Goal: Task Accomplishment & Management: Manage account settings

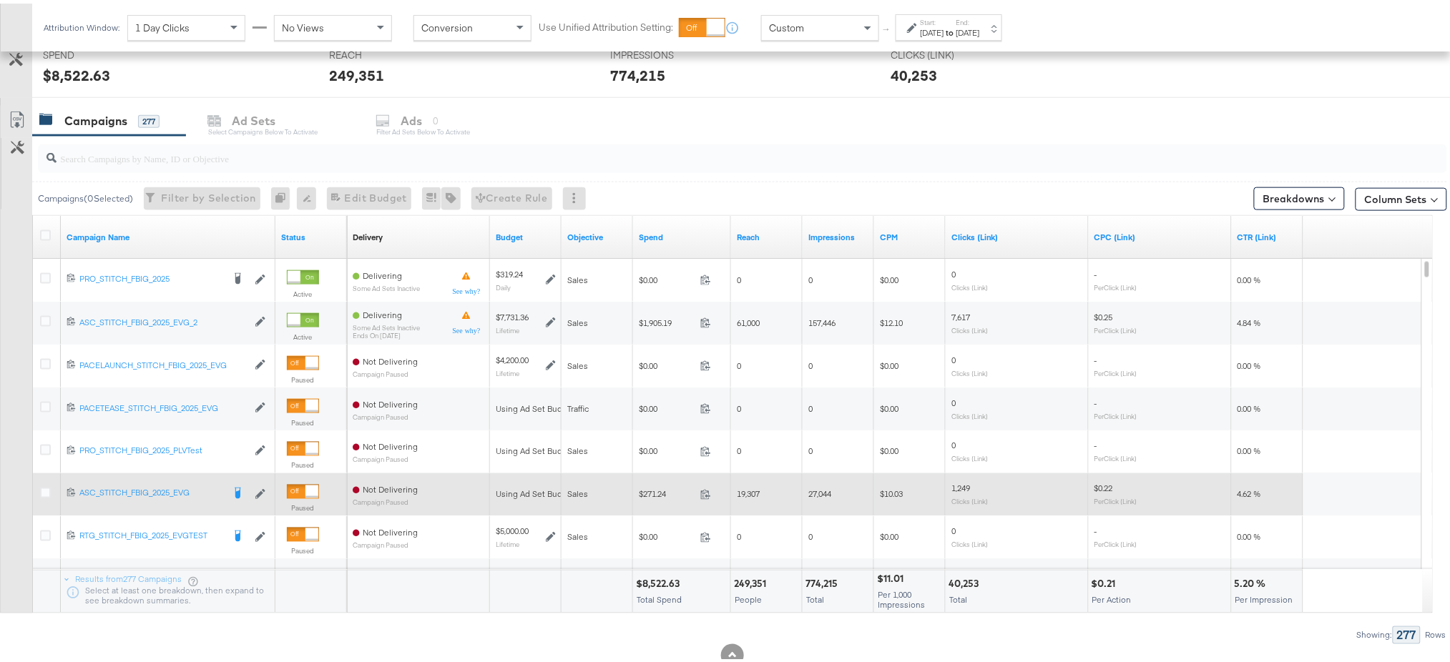
scroll to position [504, 0]
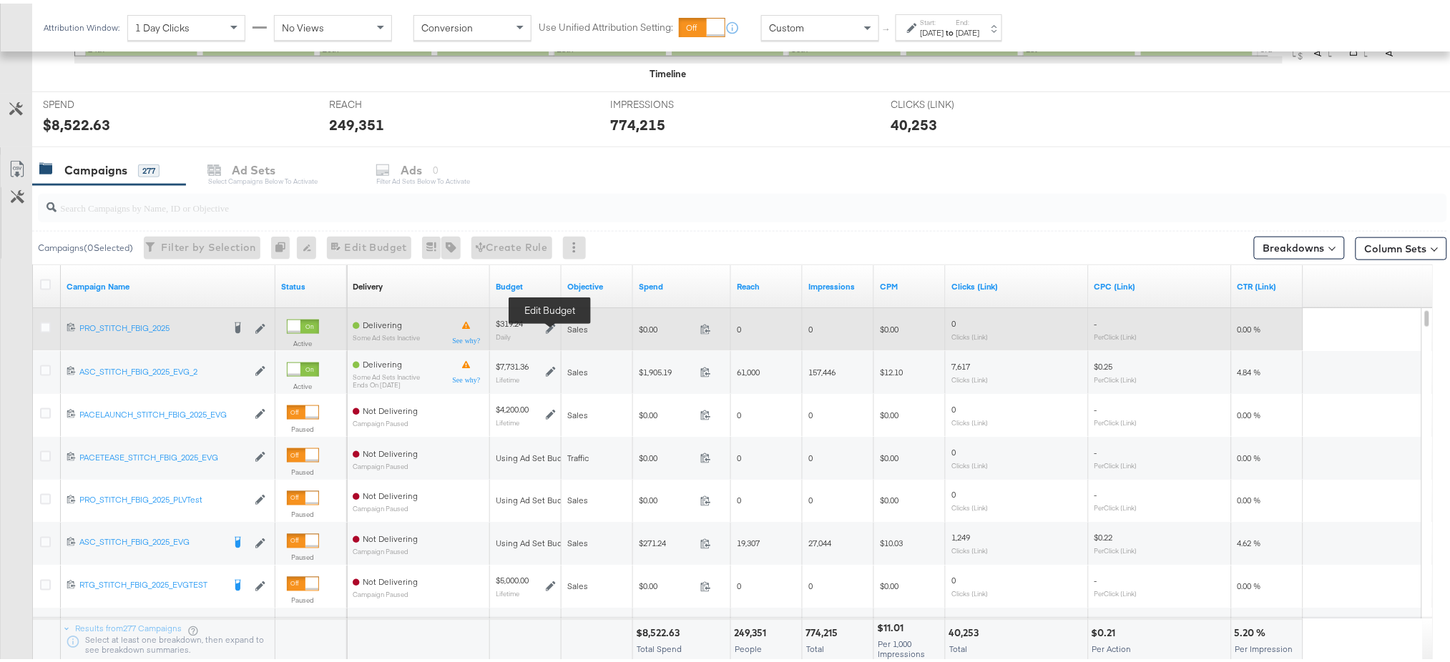
click at [547, 328] on icon at bounding box center [551, 326] width 10 height 10
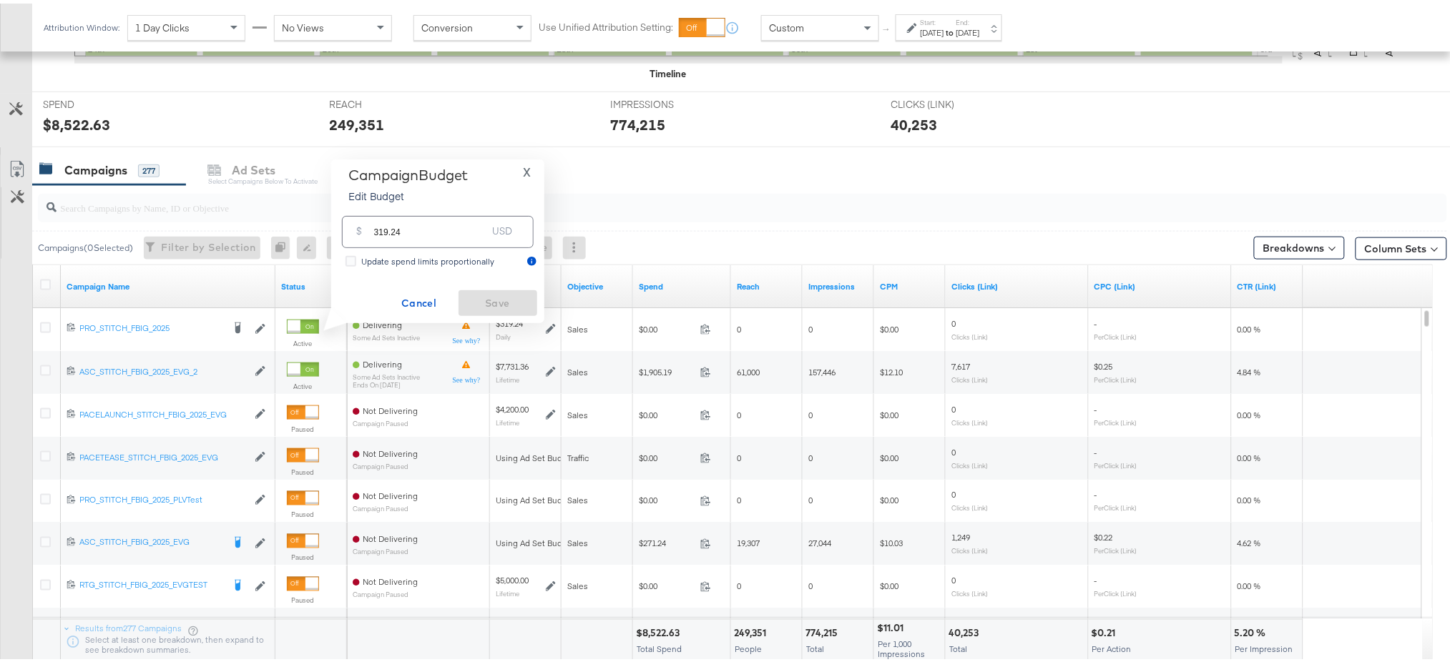
click at [437, 234] on input "319.24" at bounding box center [430, 222] width 113 height 31
paste input "$36"
click at [378, 212] on input "$369.24" at bounding box center [430, 205] width 118 height 31
type input "369.24"
click at [484, 290] on button "Save" at bounding box center [497, 300] width 79 height 26
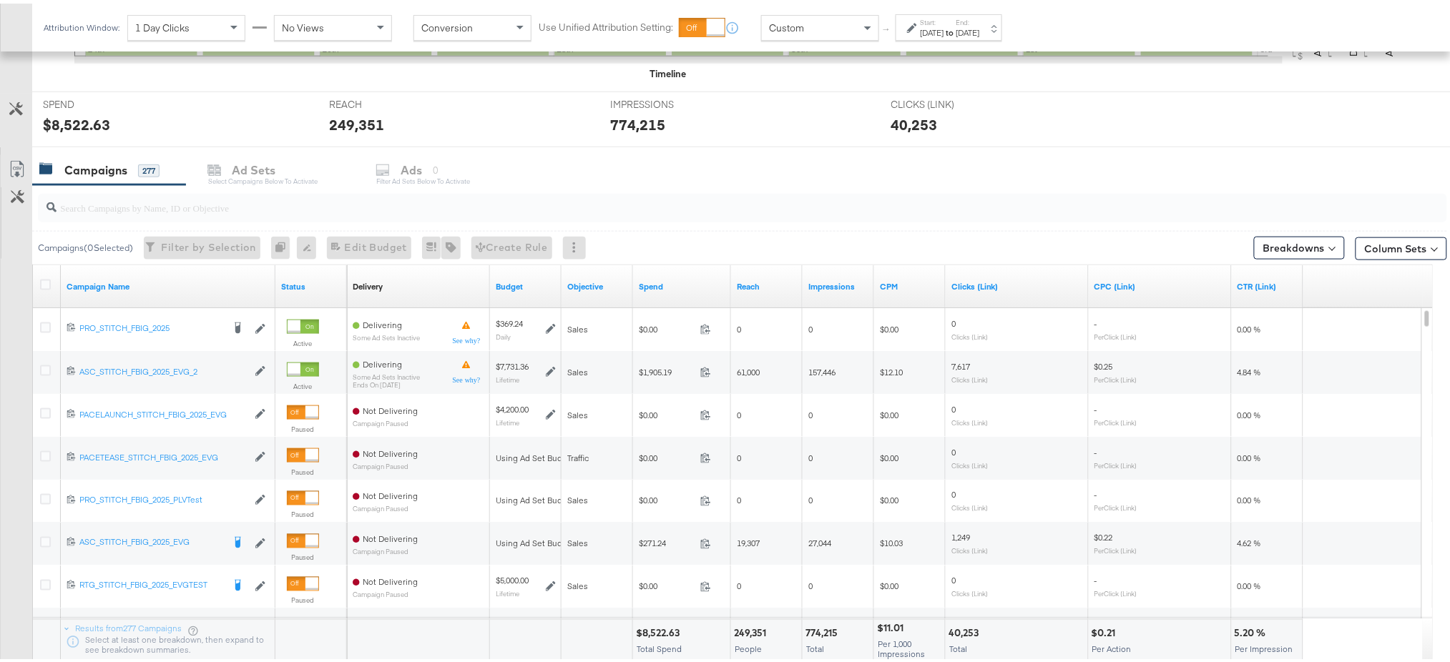
click at [192, 257] on div "Campaigns ( 0 Selected) Filter by Selection Filter 0 campaigns 0 Rename 0 campa…" at bounding box center [739, 244] width 1415 height 34
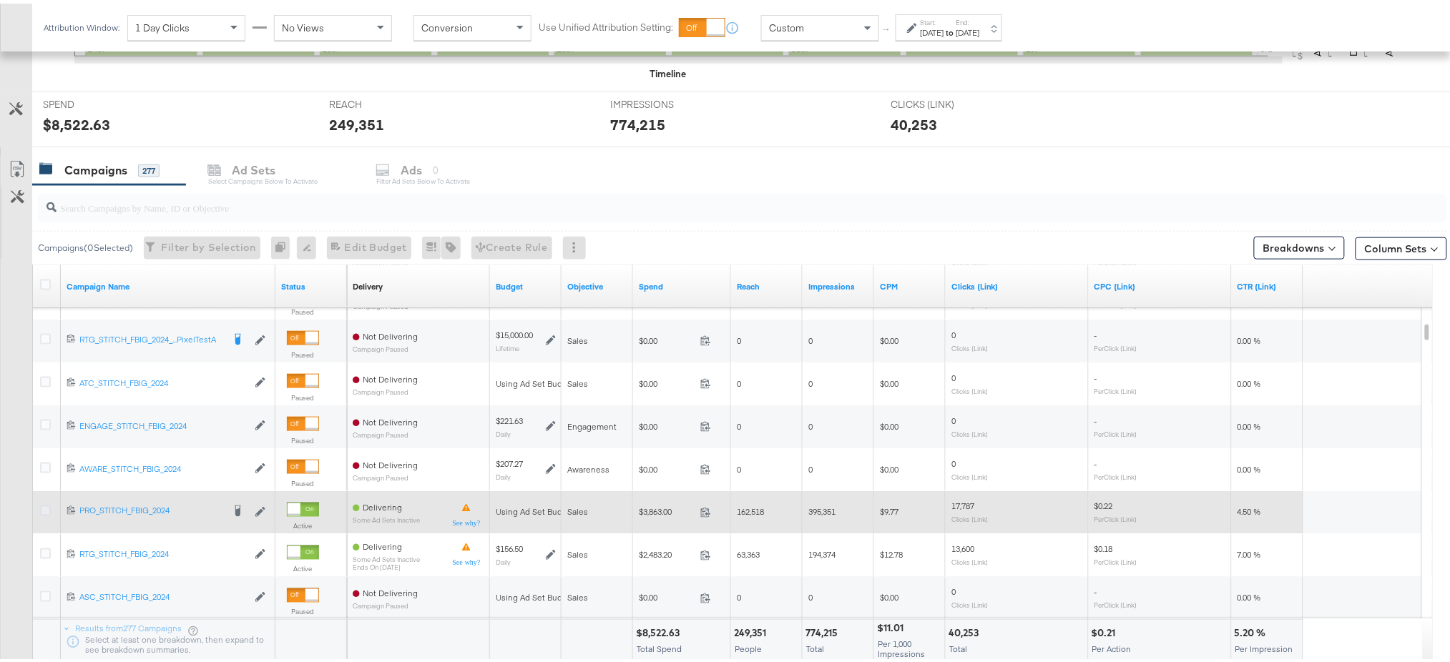
click at [46, 511] on icon at bounding box center [45, 507] width 11 height 11
click at [0, 0] on input "checkbox" at bounding box center [0, 0] width 0 height 0
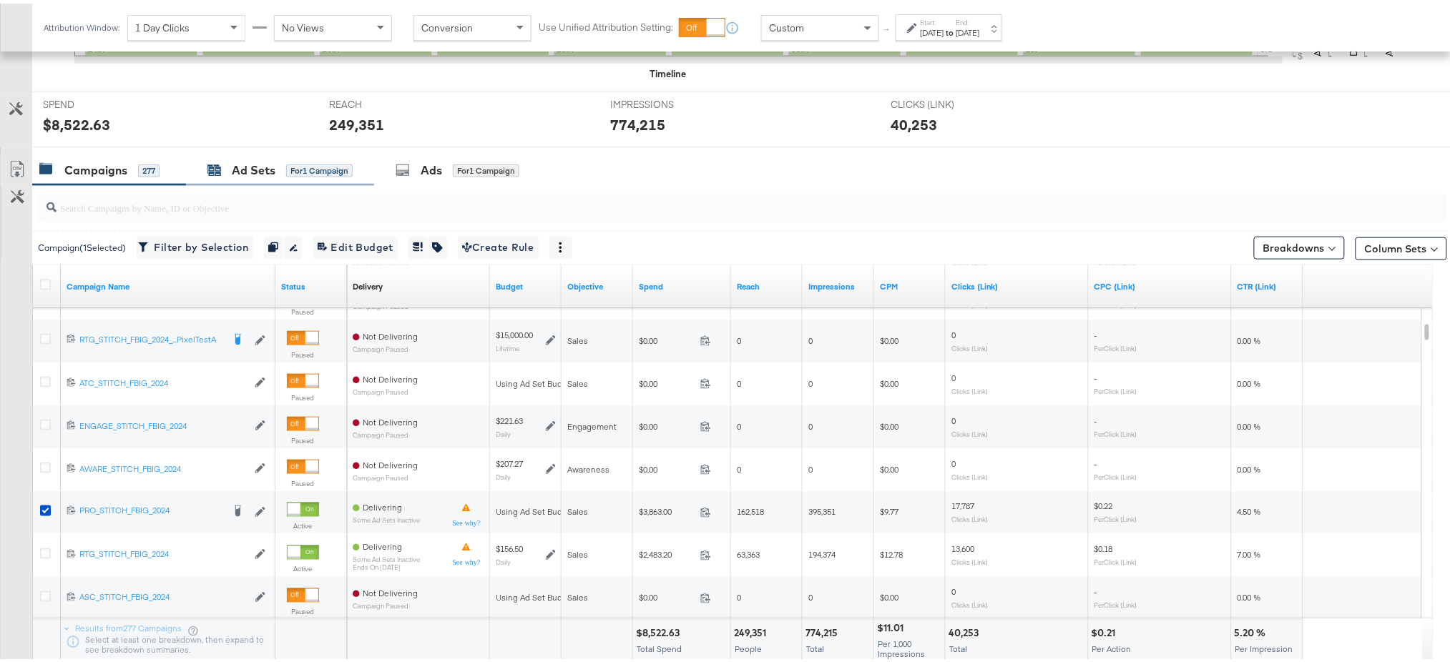
click at [236, 159] on div "Ad Sets" at bounding box center [254, 167] width 44 height 16
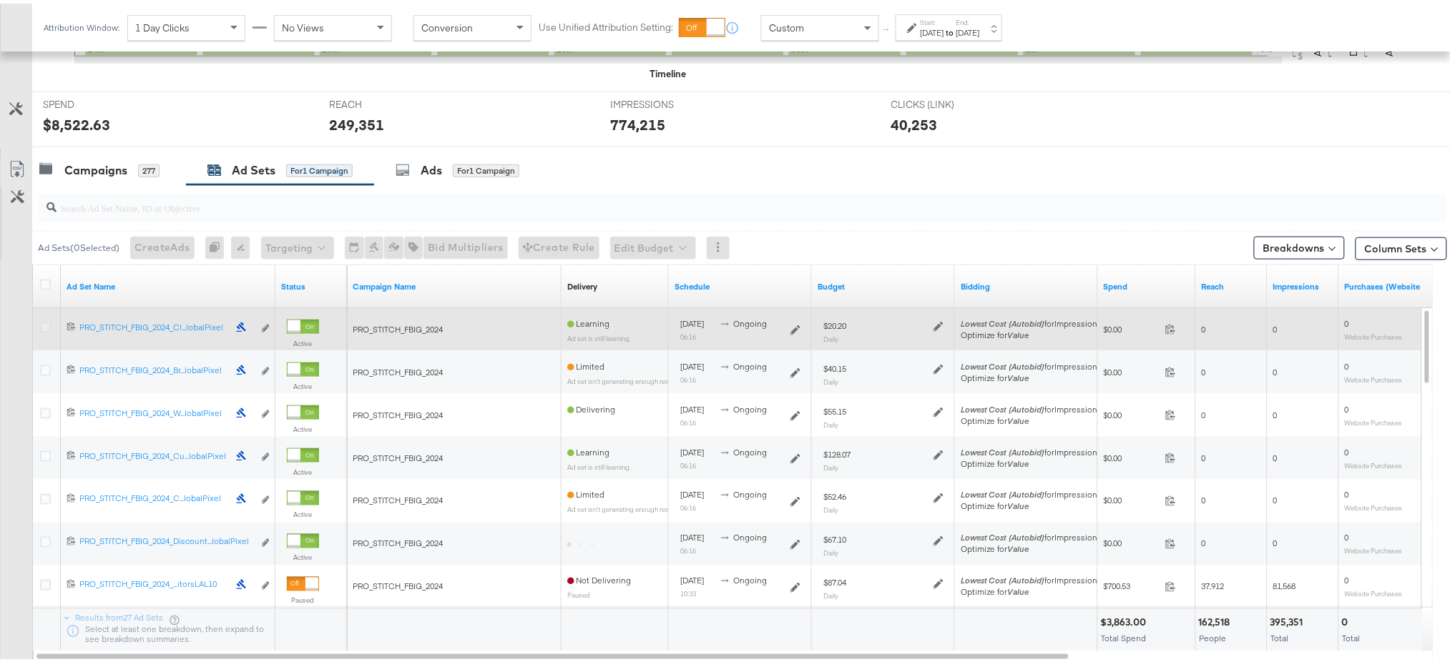
click at [43, 322] on icon at bounding box center [45, 324] width 11 height 11
click at [0, 0] on input "checkbox" at bounding box center [0, 0] width 0 height 0
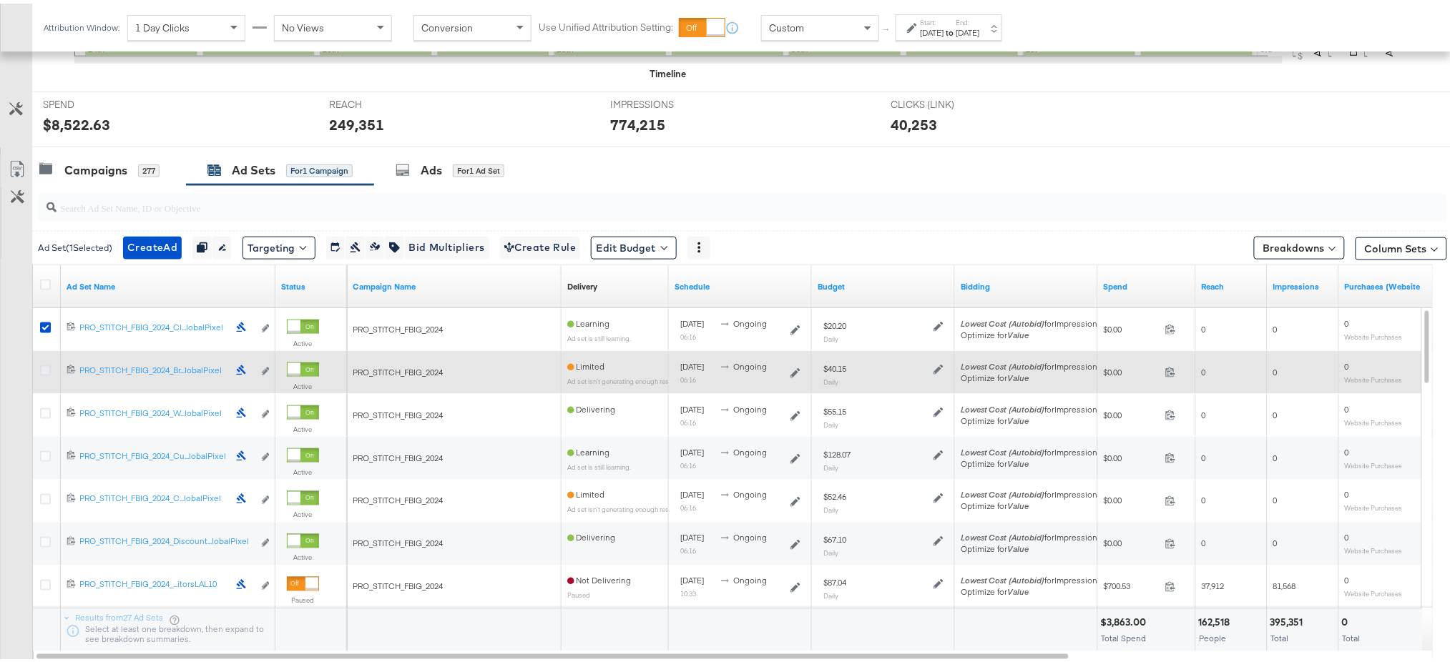
click at [49, 364] on icon at bounding box center [45, 367] width 11 height 11
click at [0, 0] on input "checkbox" at bounding box center [0, 0] width 0 height 0
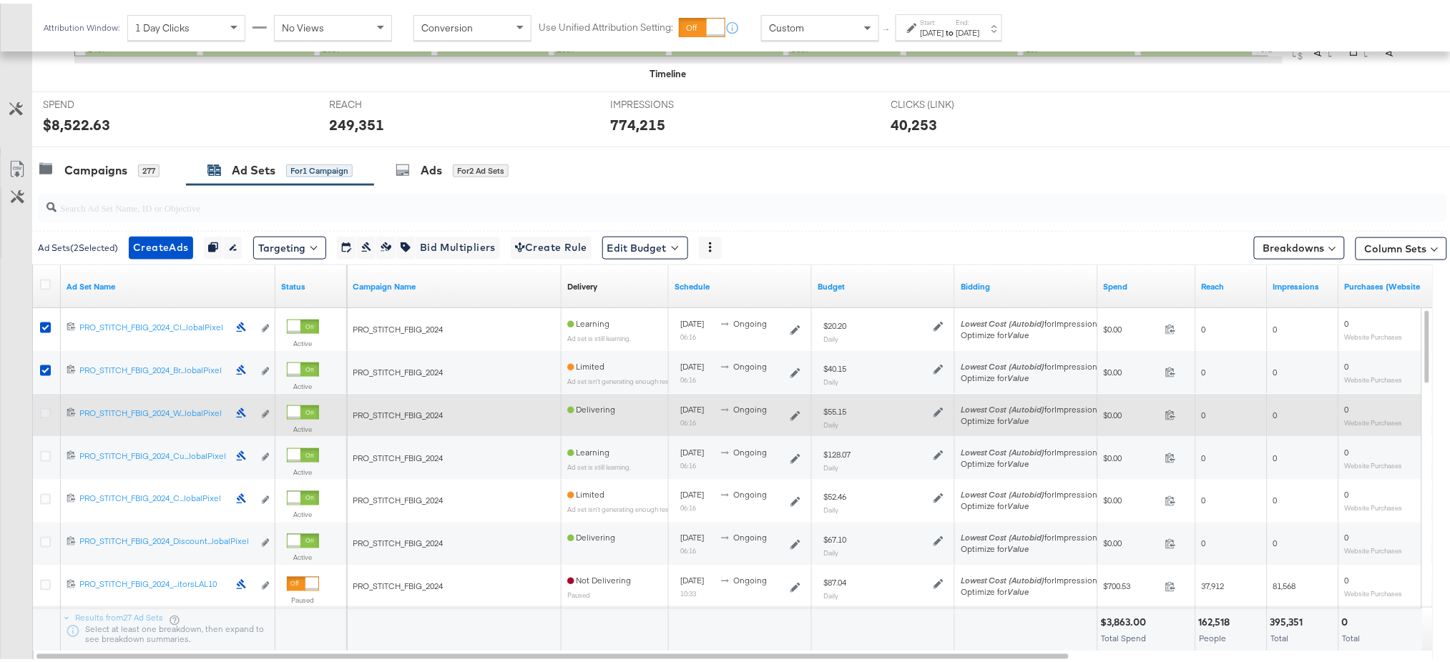
click at [48, 406] on icon at bounding box center [45, 410] width 11 height 11
click at [0, 0] on input "checkbox" at bounding box center [0, 0] width 0 height 0
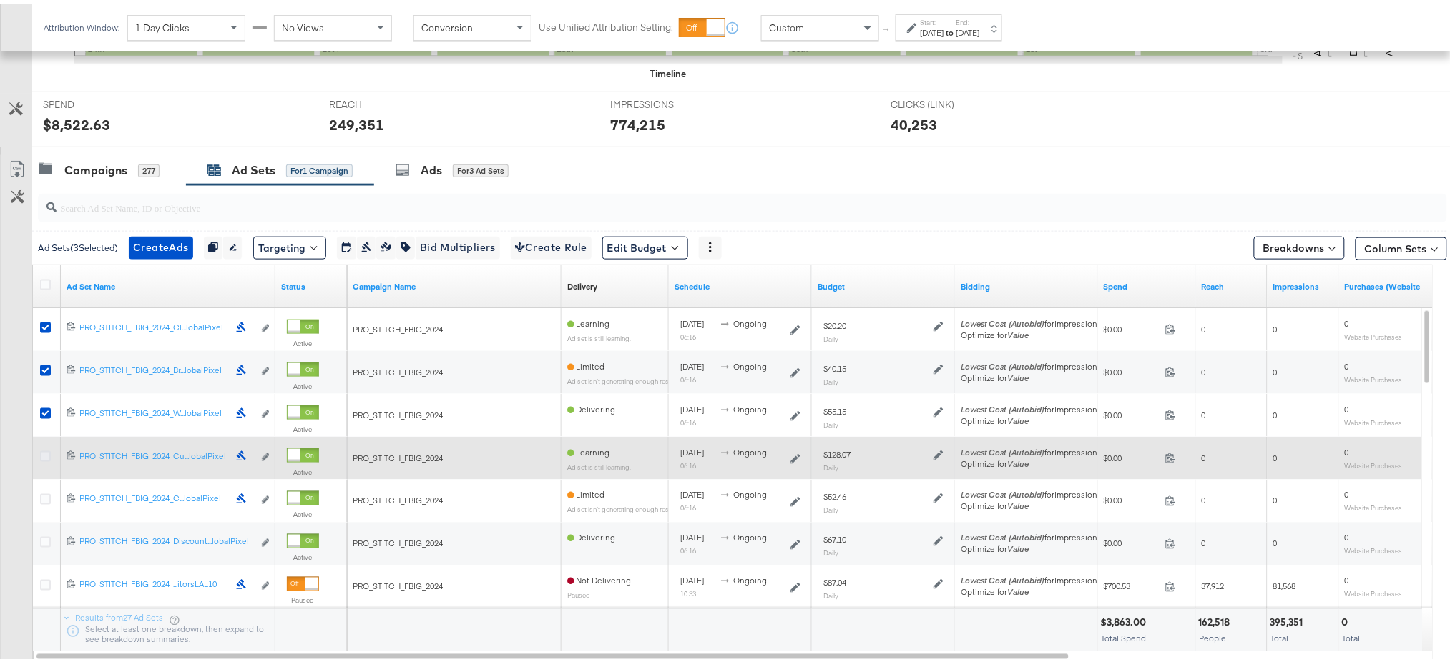
click at [46, 451] on icon at bounding box center [45, 453] width 11 height 11
click at [0, 0] on input "checkbox" at bounding box center [0, 0] width 0 height 0
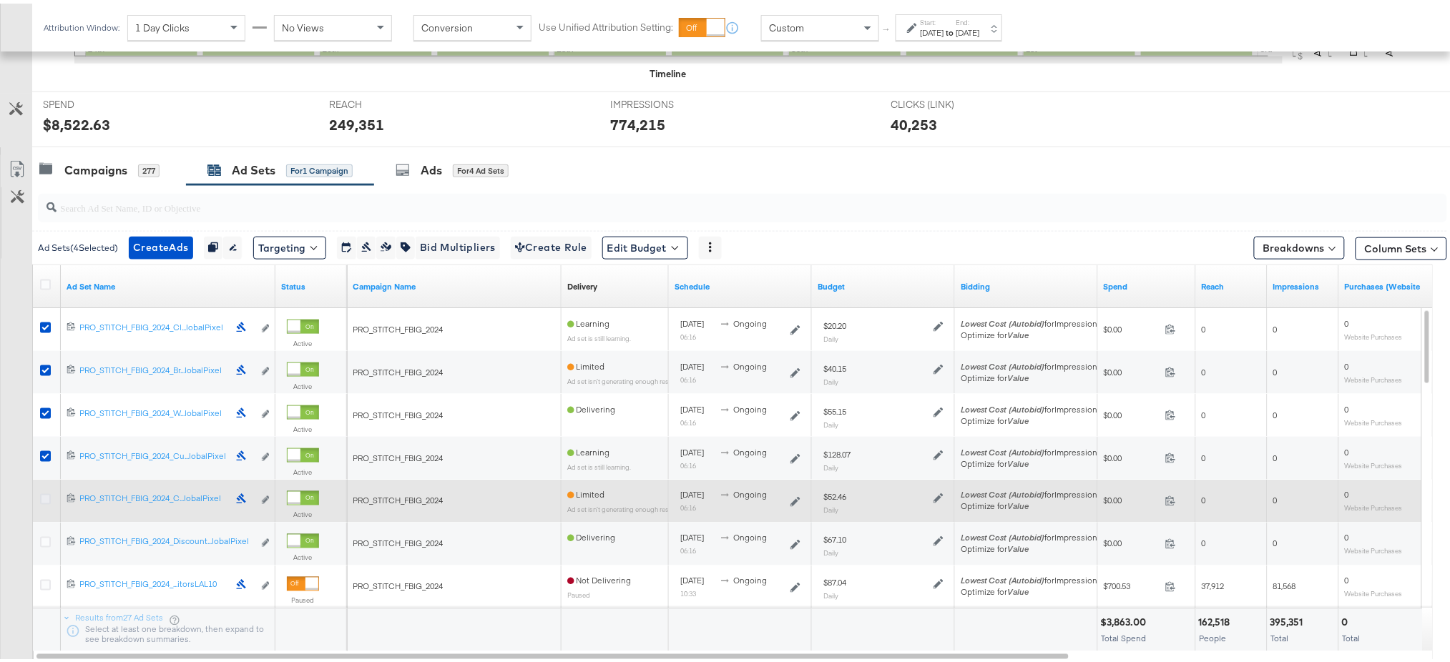
click at [49, 492] on icon at bounding box center [45, 496] width 11 height 11
click at [0, 0] on input "checkbox" at bounding box center [0, 0] width 0 height 0
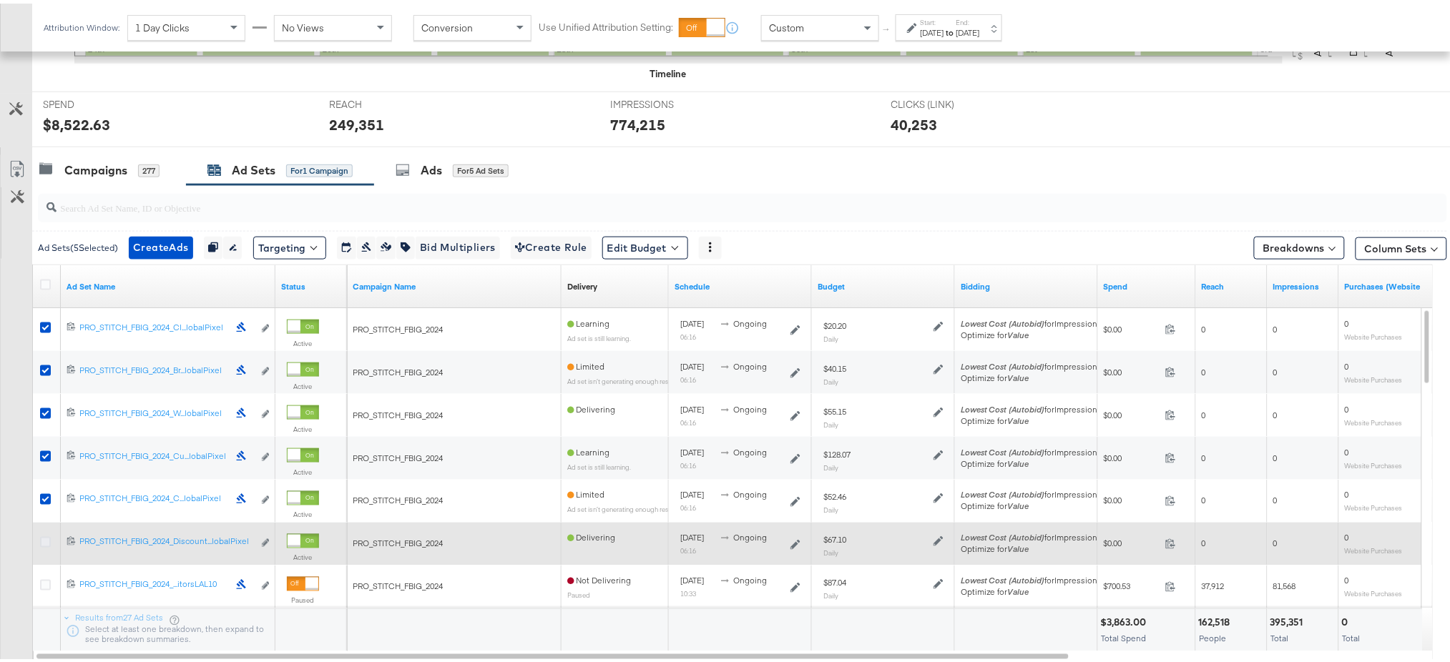
click at [47, 539] on icon at bounding box center [45, 538] width 11 height 11
click at [0, 0] on input "checkbox" at bounding box center [0, 0] width 0 height 0
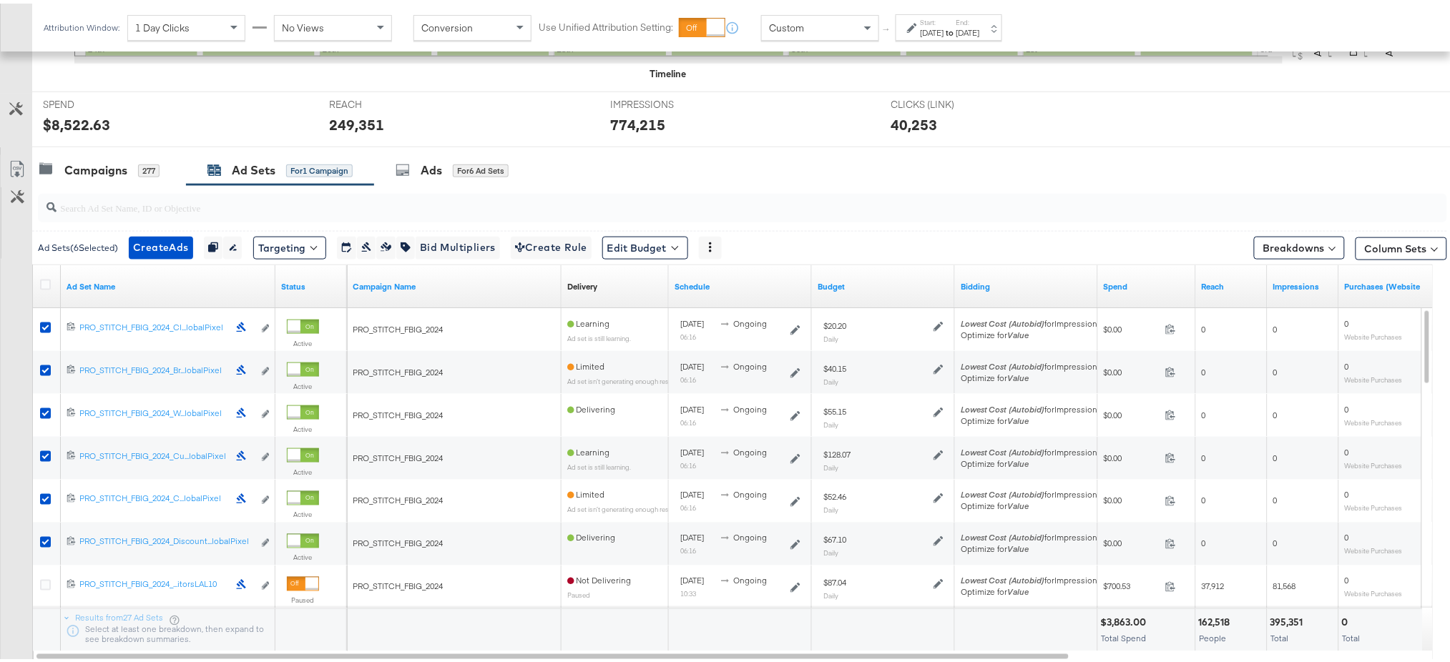
click at [944, 24] on div "[DATE]" at bounding box center [932, 29] width 24 height 11
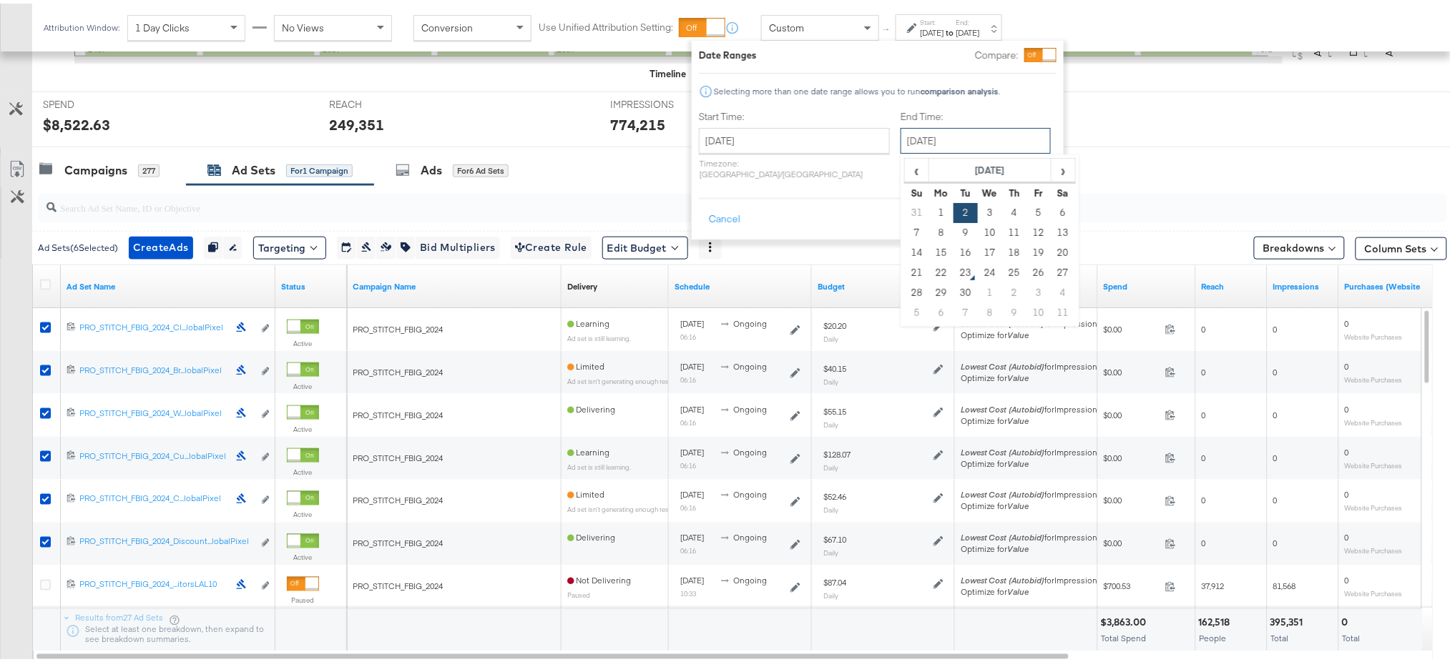
click at [959, 124] on input "[DATE]" at bounding box center [975, 137] width 150 height 26
click at [929, 264] on td "22" at bounding box center [941, 270] width 24 height 20
type input "[DATE]"
click at [1048, 203] on button "Apply" at bounding box center [1037, 216] width 45 height 26
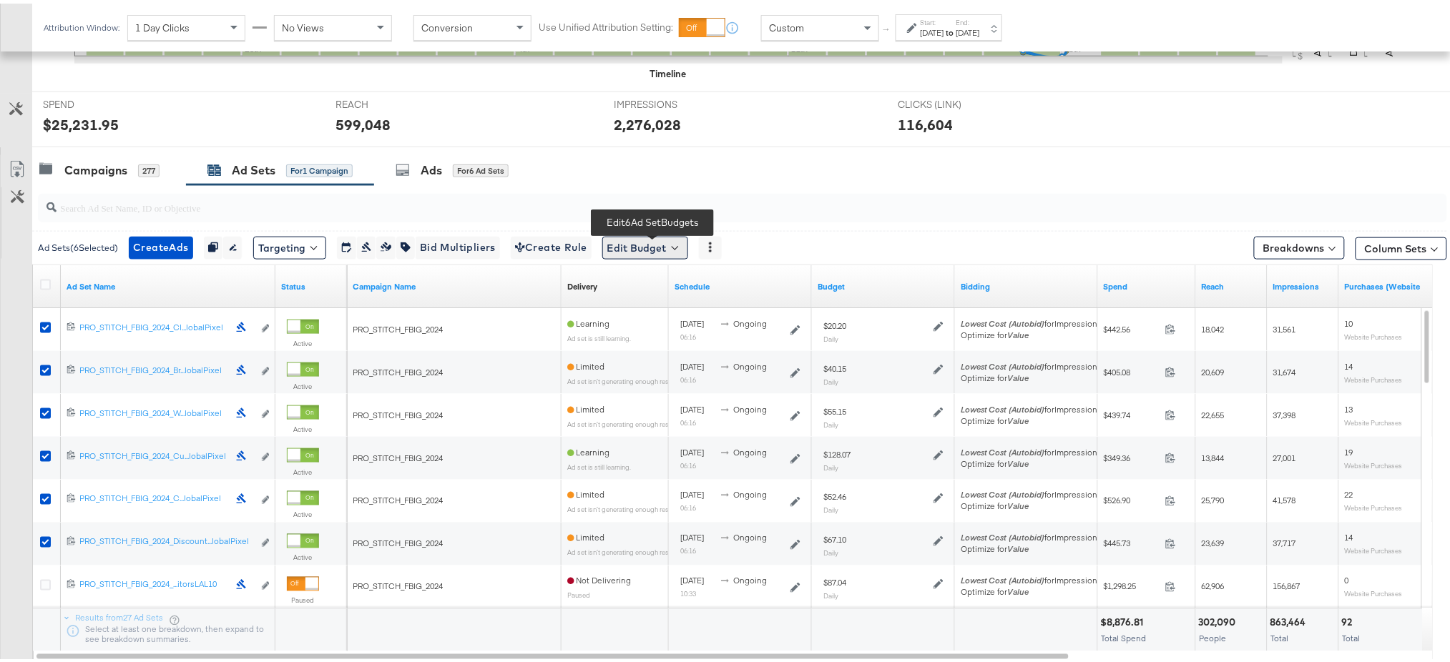
click at [643, 244] on button "Edit Budget" at bounding box center [645, 244] width 86 height 23
click at [651, 310] on span "Edit Ad Set Spend Limits" at bounding box center [662, 310] width 106 height 19
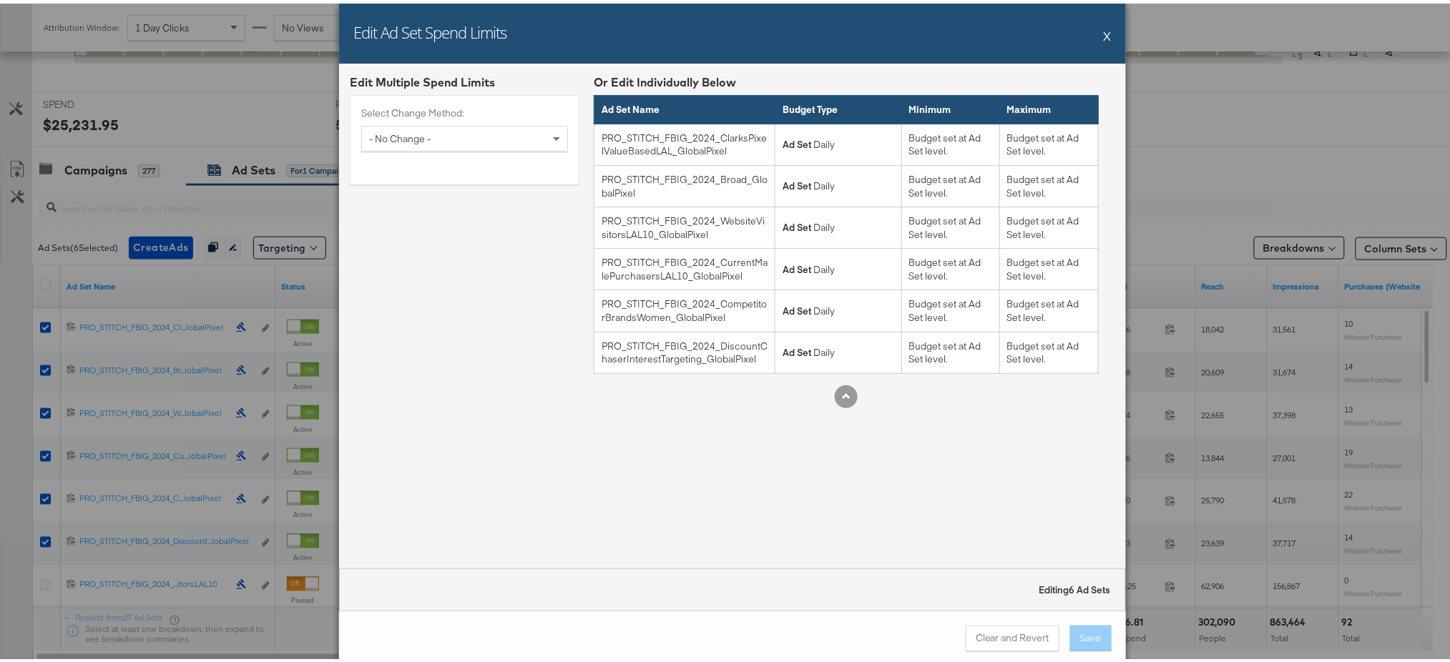
click at [1103, 19] on button "X" at bounding box center [1107, 32] width 8 height 29
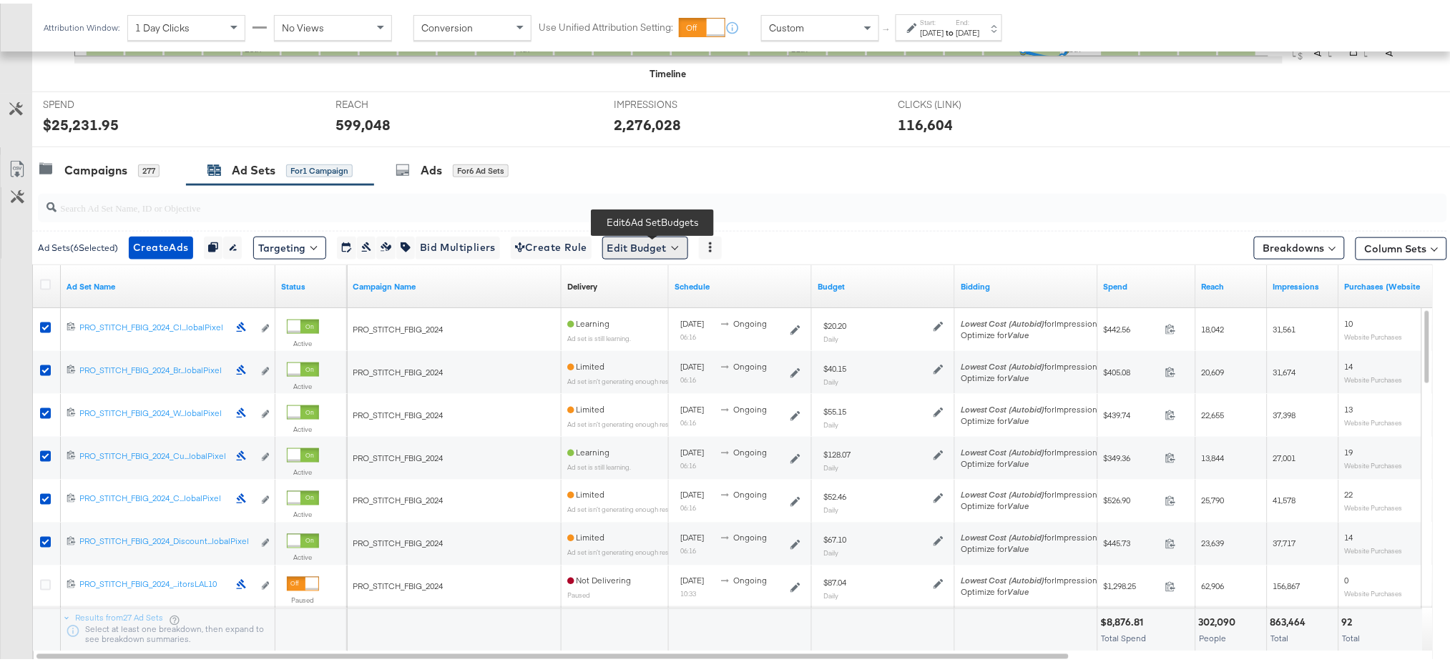
click at [629, 245] on button "Edit Budget" at bounding box center [645, 244] width 86 height 23
click at [634, 281] on span "Edit Ad Set Budget" at bounding box center [650, 281] width 82 height 19
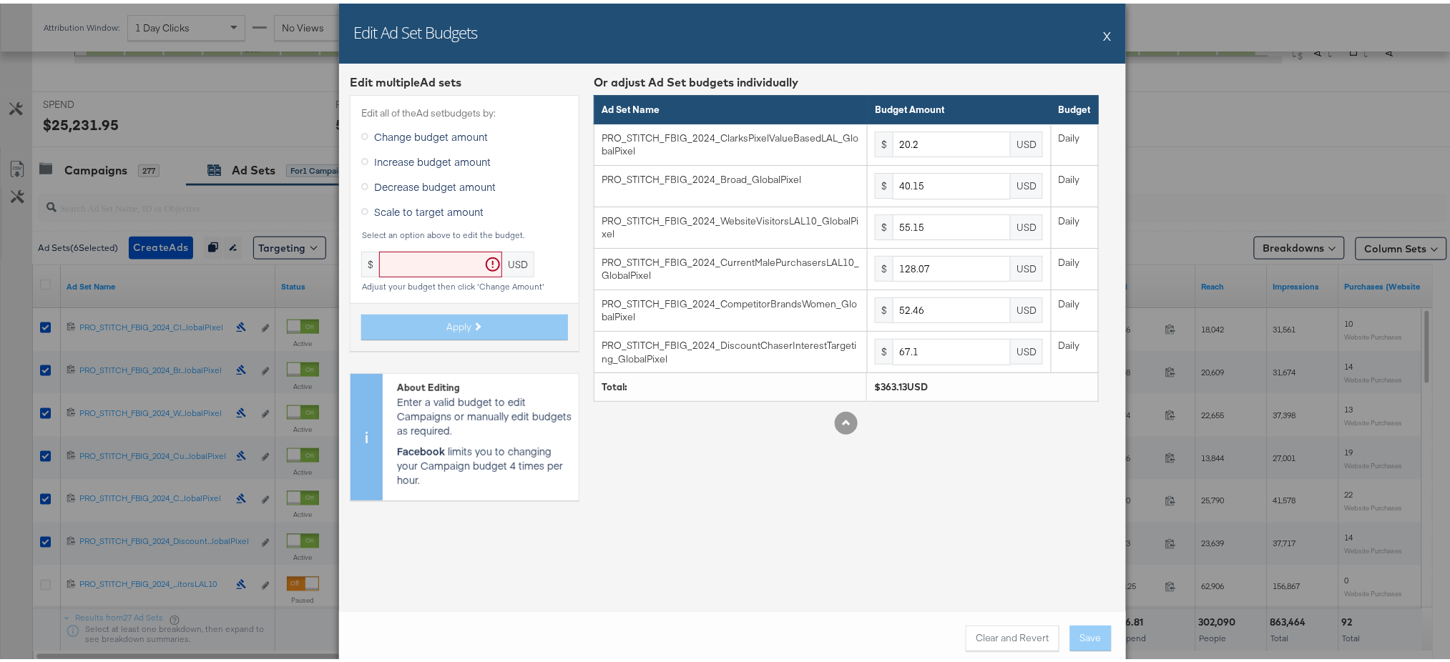
click at [1103, 30] on button "X" at bounding box center [1107, 32] width 8 height 29
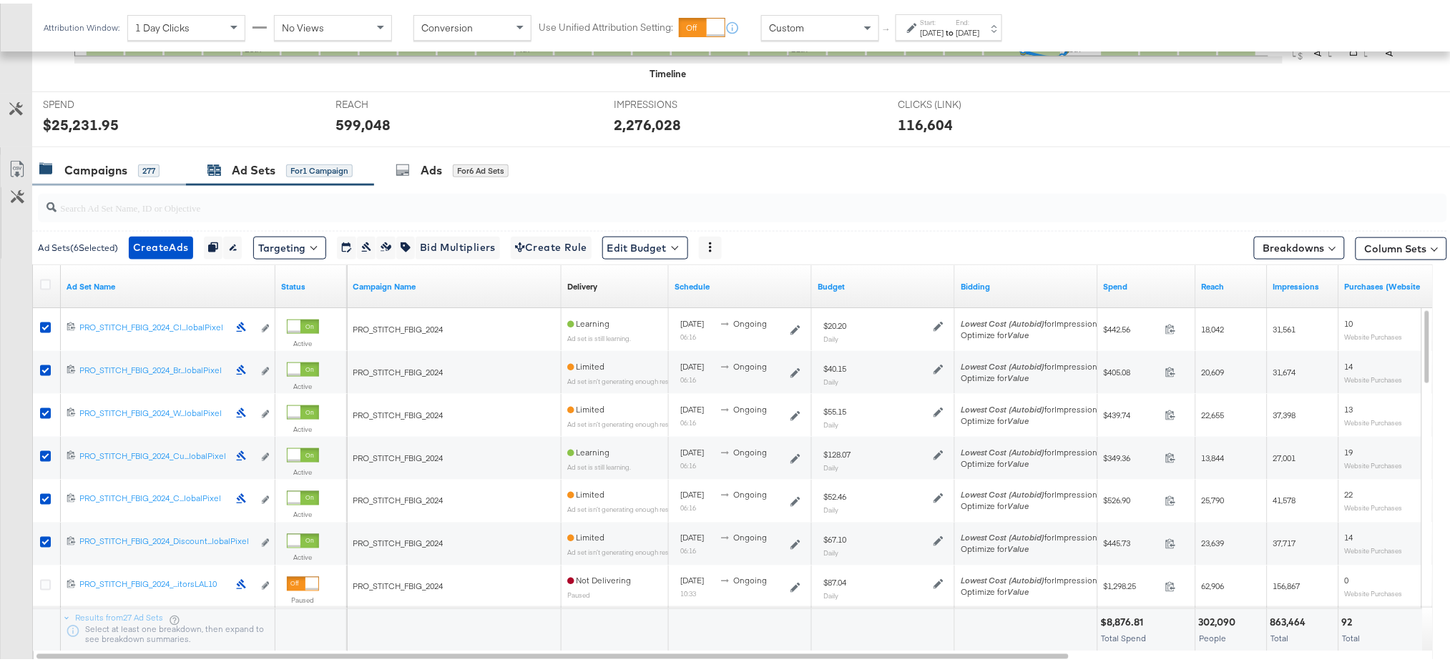
click at [95, 159] on div "Campaigns" at bounding box center [95, 167] width 63 height 16
